Goal: Task Accomplishment & Management: Manage account settings

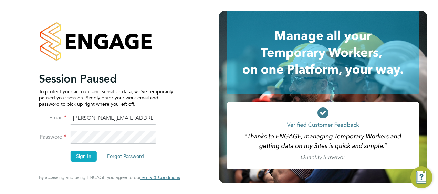
click at [87, 158] on button "Sign In" at bounding box center [84, 156] width 26 height 11
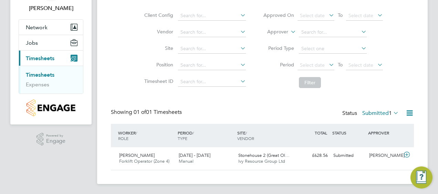
scroll to position [47, 0]
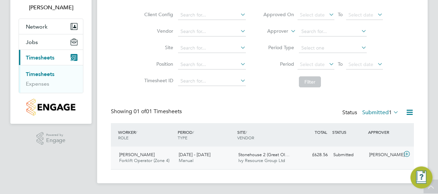
click at [214, 156] on div "[DATE] - [DATE] Manual" at bounding box center [206, 157] width 60 height 17
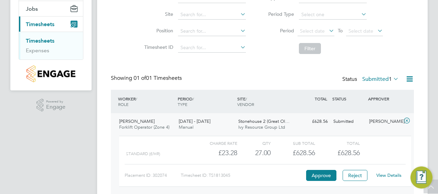
scroll to position [110, 0]
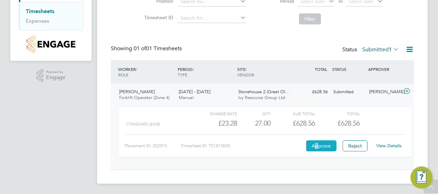
click at [317, 146] on button "Approve" at bounding box center [321, 145] width 30 height 11
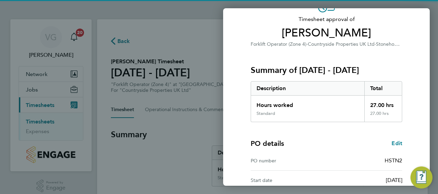
scroll to position [135, 0]
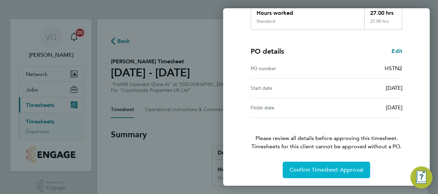
click at [321, 160] on div "Timesheet approval of Mario Spasov Forklift Operator (Zone 4) · Countryside Pro…" at bounding box center [326, 41] width 168 height 275
click at [321, 167] on span "Confirm Timesheet Approval" at bounding box center [326, 170] width 74 height 7
